Goal: Task Accomplishment & Management: Manage account settings

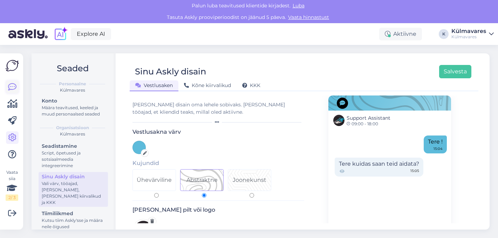
scroll to position [80, 0]
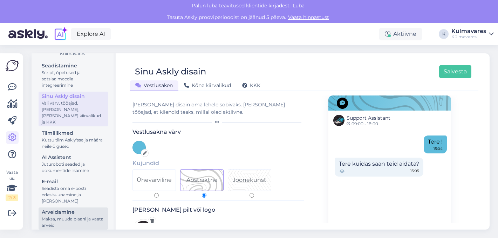
click at [63, 216] on div "Maksa, muuda plaani ja vaata arveid" at bounding box center [73, 222] width 63 height 13
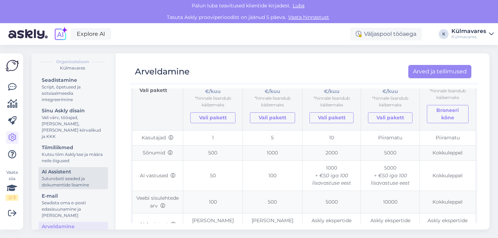
scroll to position [63, 0]
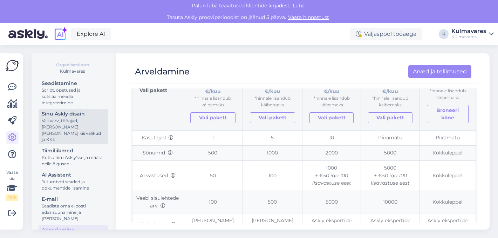
click at [76, 131] on div "Vali värv, tööajad, [PERSON_NAME], [PERSON_NAME] kiirvalikud ja KKK" at bounding box center [73, 129] width 63 height 25
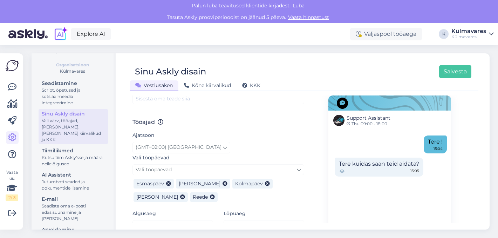
scroll to position [413, 0]
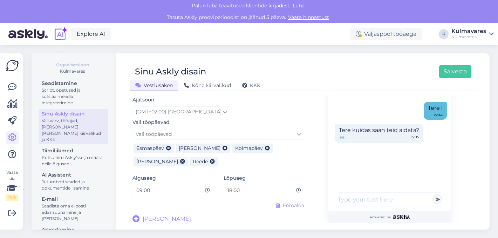
click at [282, 190] on input "18:00" at bounding box center [261, 190] width 69 height 8
click at [230, 188] on input "18:00" at bounding box center [261, 190] width 69 height 8
type input "17:00"
click at [458, 73] on button "Salvesta" at bounding box center [455, 71] width 32 height 13
